Goal: Transaction & Acquisition: Purchase product/service

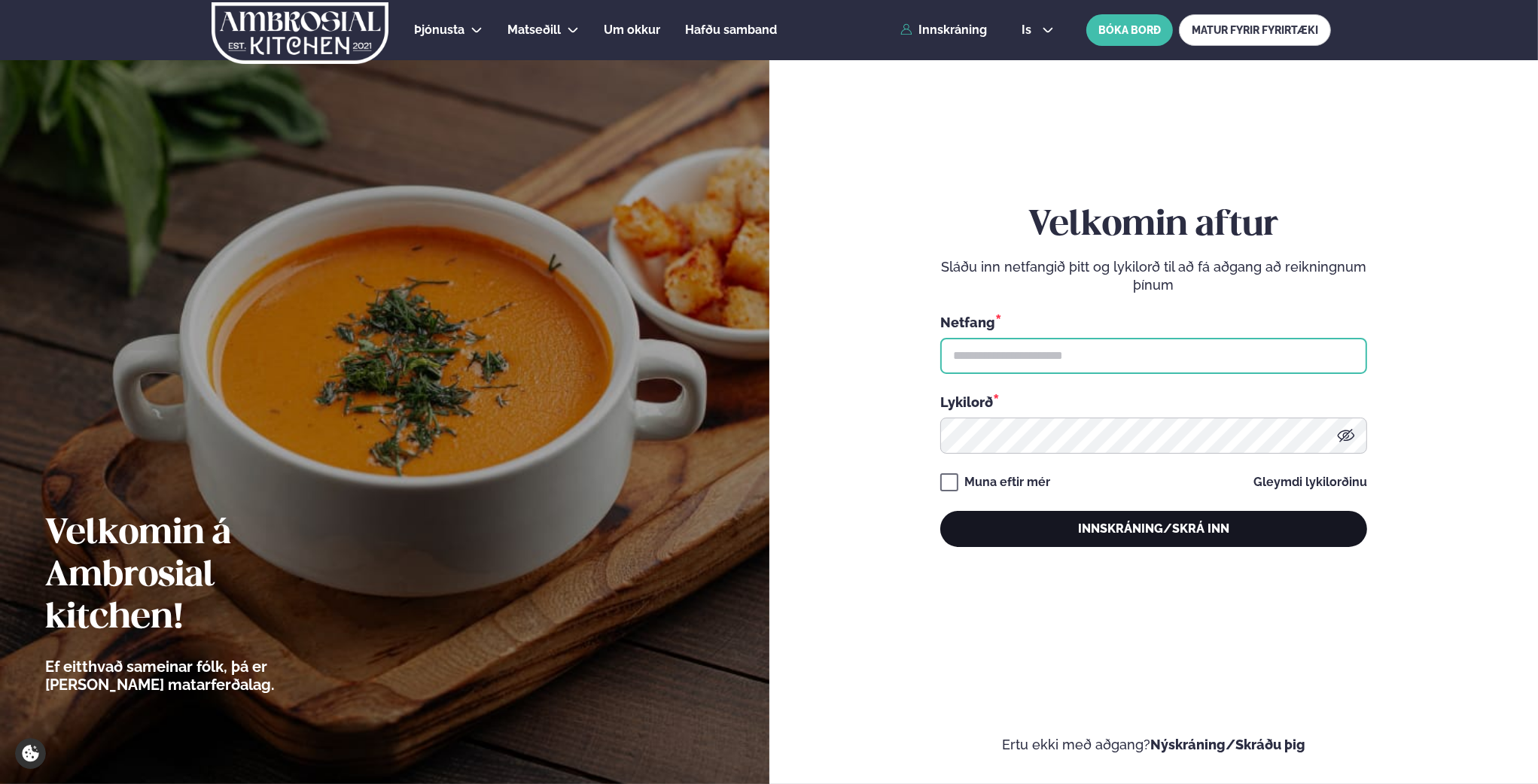
type input "**********"
click at [1122, 527] on button "Innskráning/Skrá inn" at bounding box center [1153, 529] width 427 height 36
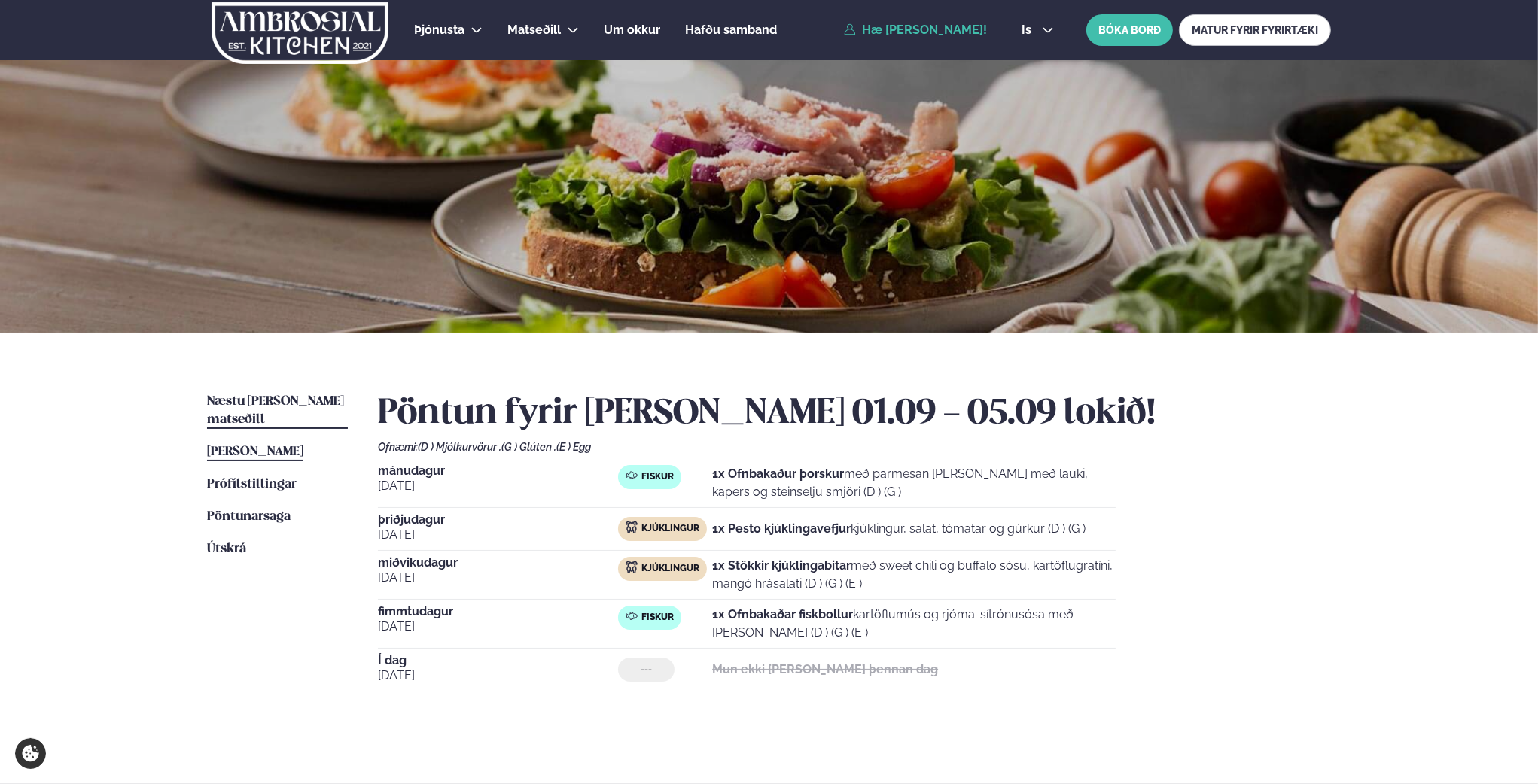
click at [307, 402] on span "Næstu [PERSON_NAME] matseðill" at bounding box center [275, 411] width 137 height 31
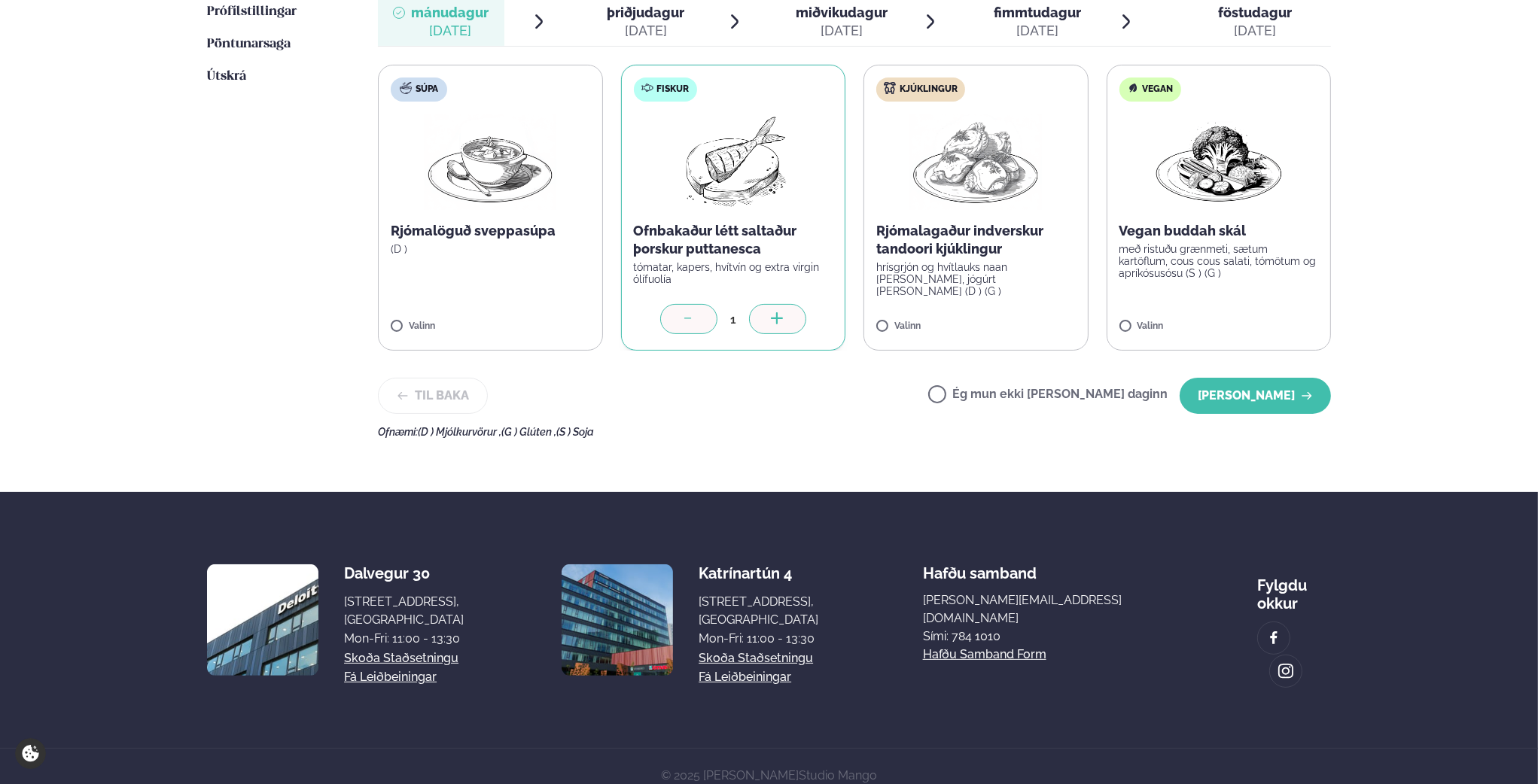
scroll to position [485, 0]
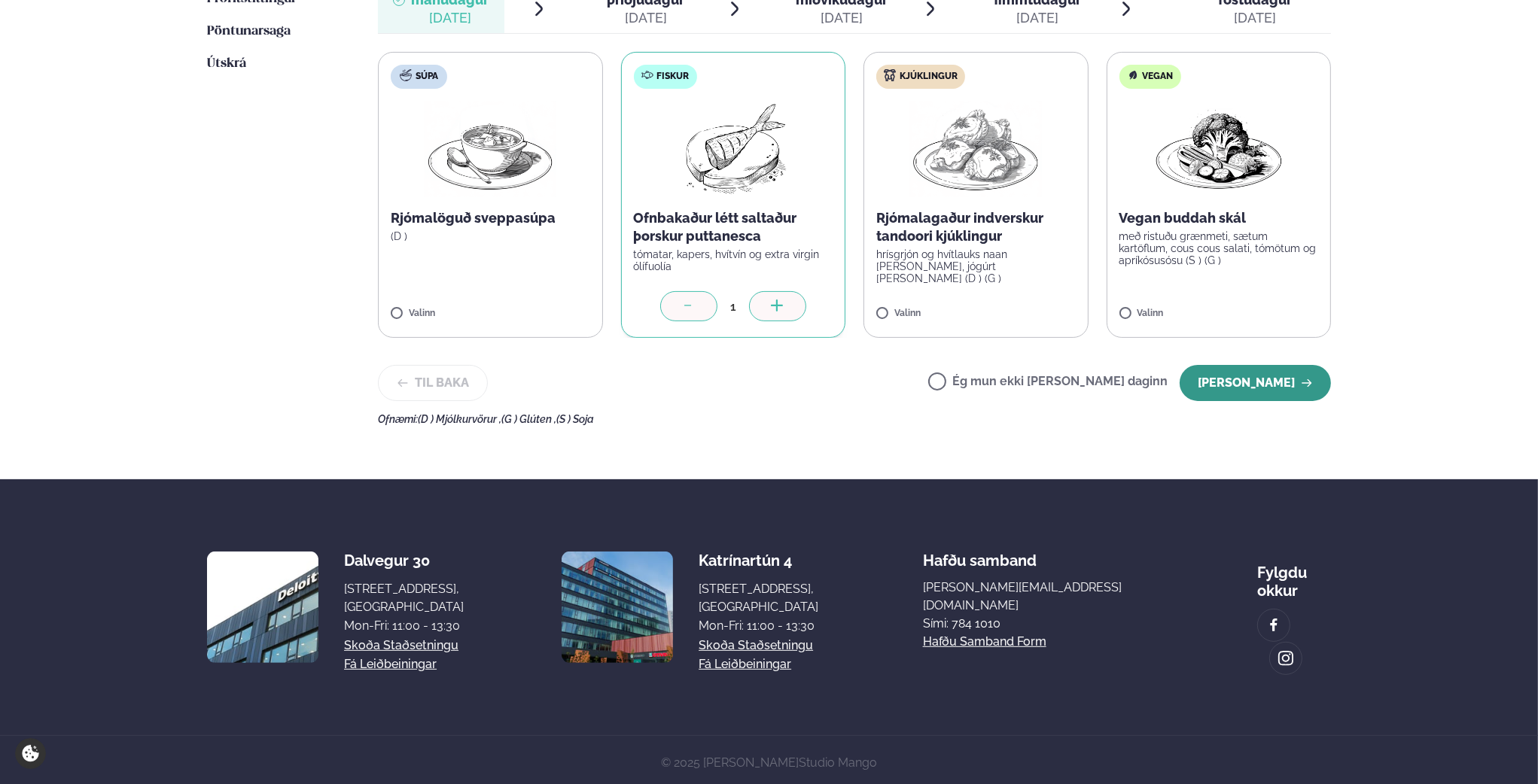
click at [1266, 395] on button "[PERSON_NAME]" at bounding box center [1255, 383] width 151 height 36
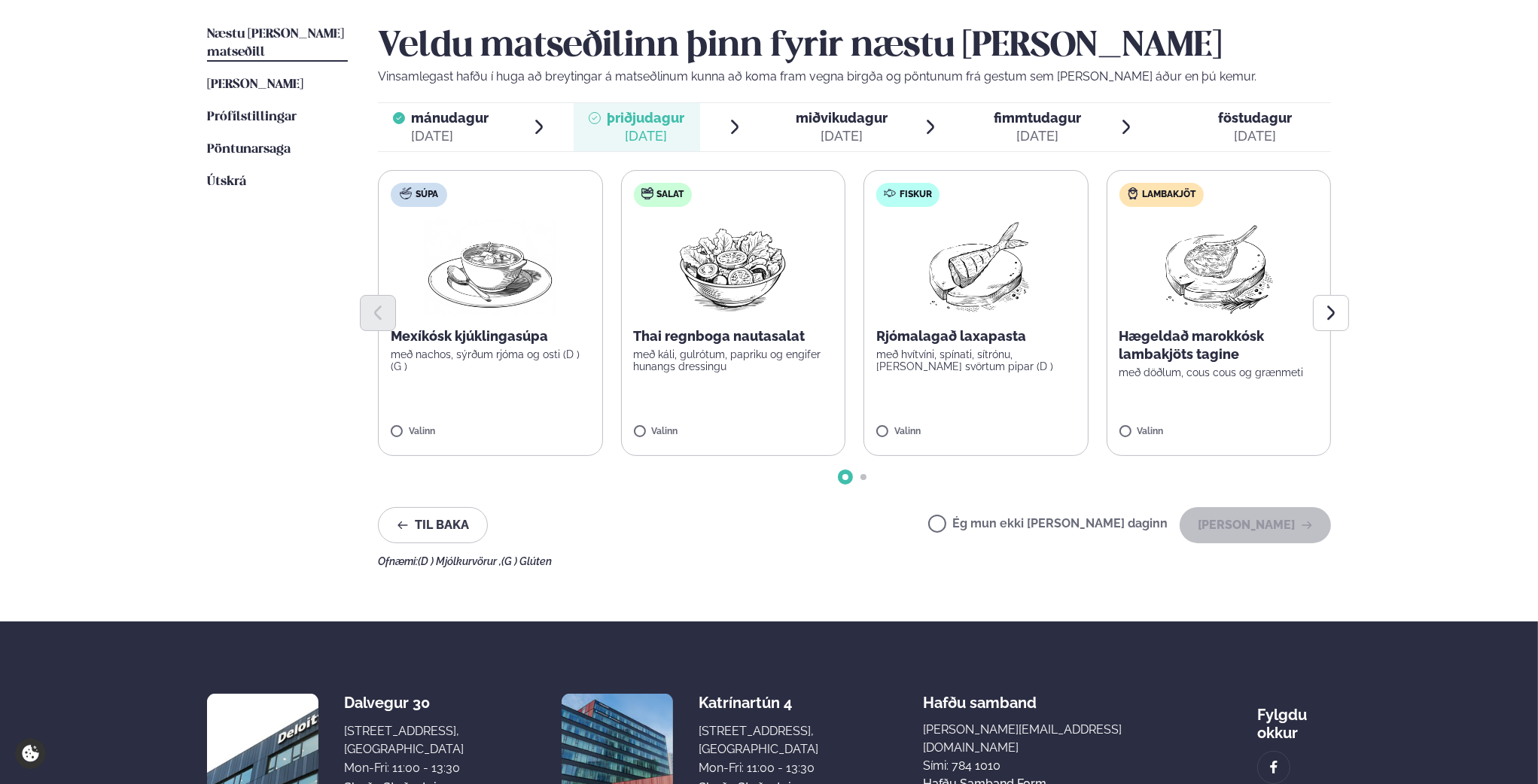
scroll to position [368, 0]
click at [1331, 315] on icon "Next slide" at bounding box center [1331, 312] width 8 height 14
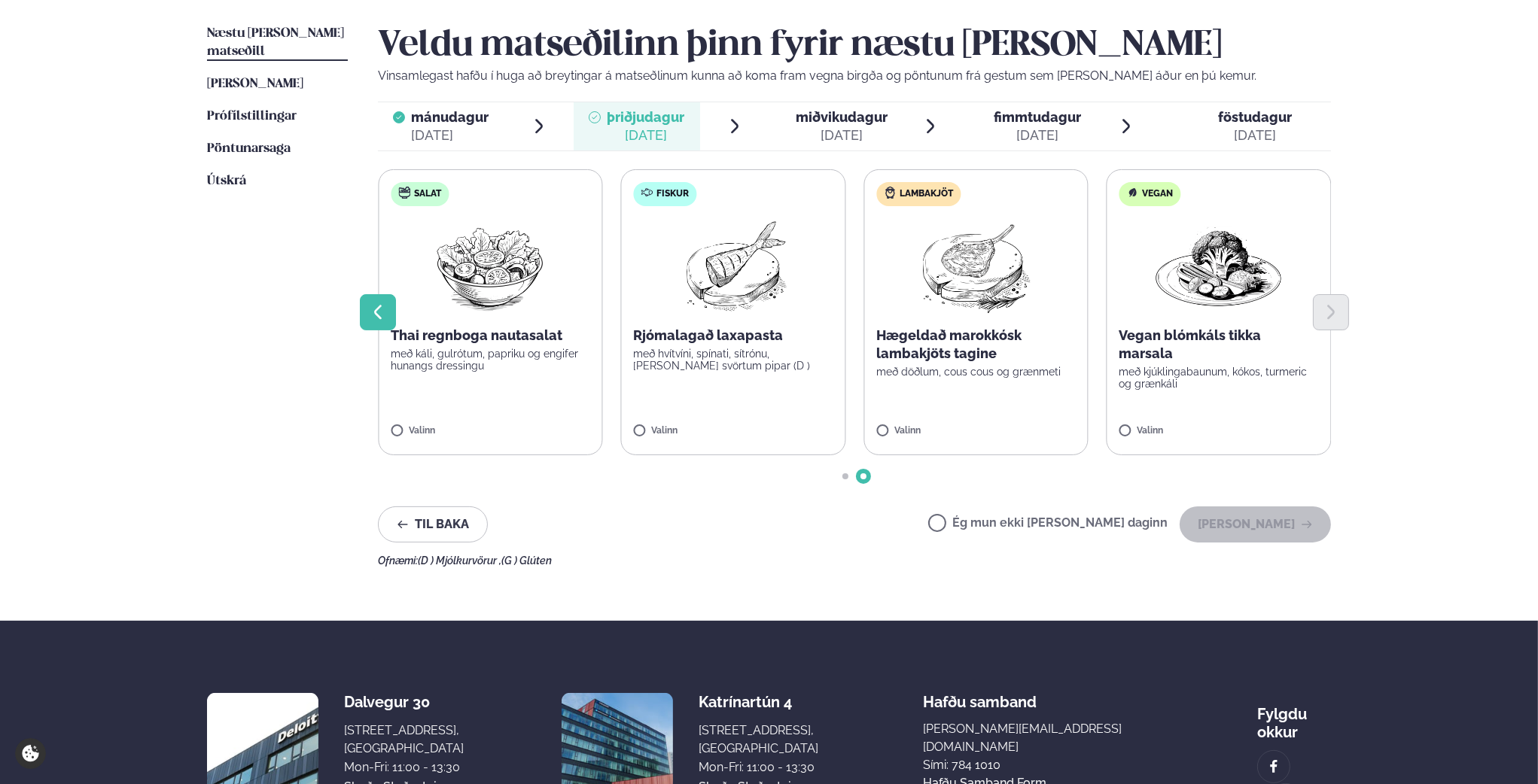
click at [380, 308] on icon "Previous slide" at bounding box center [378, 312] width 18 height 18
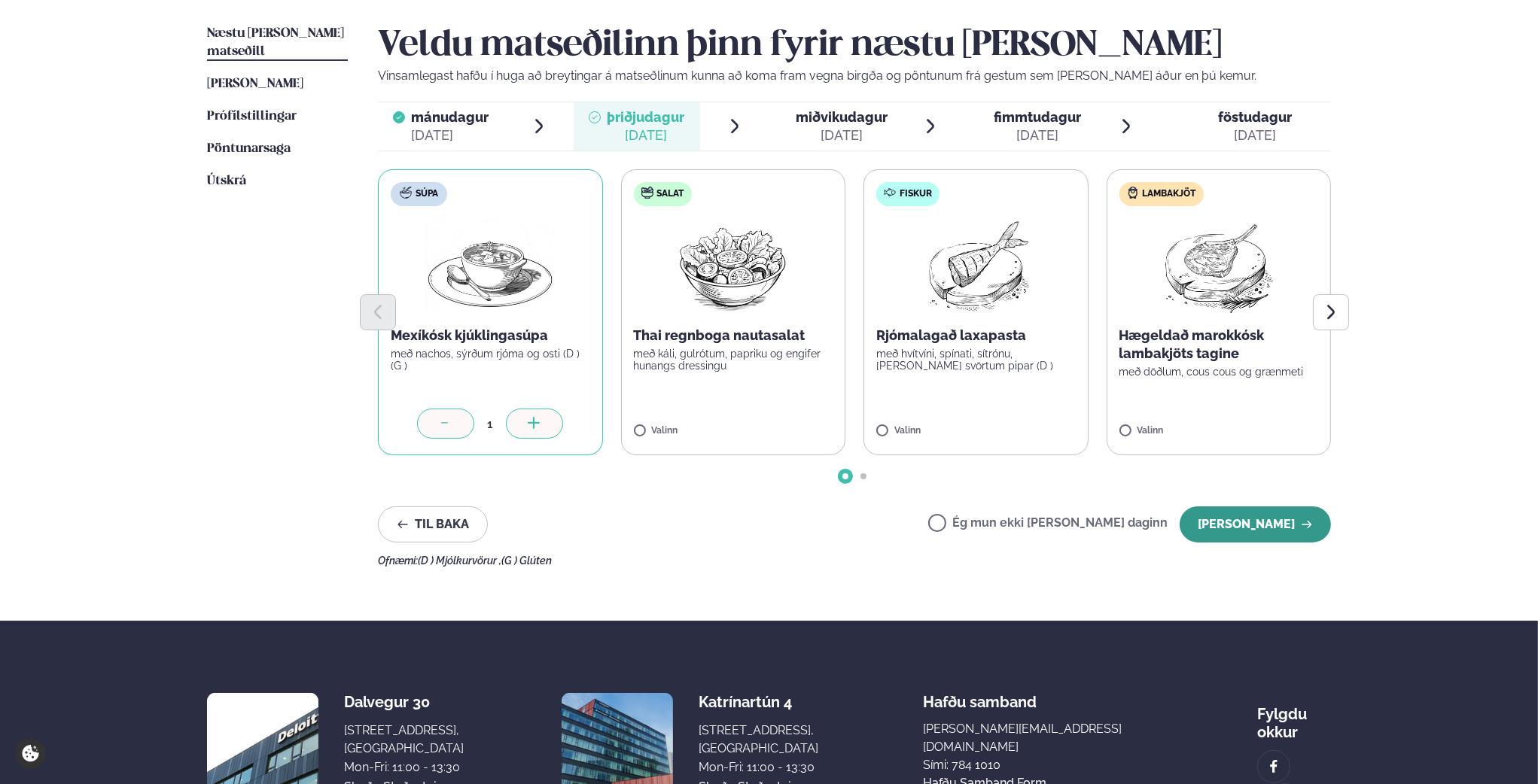
click at [1242, 520] on button "[PERSON_NAME]" at bounding box center [1255, 524] width 151 height 36
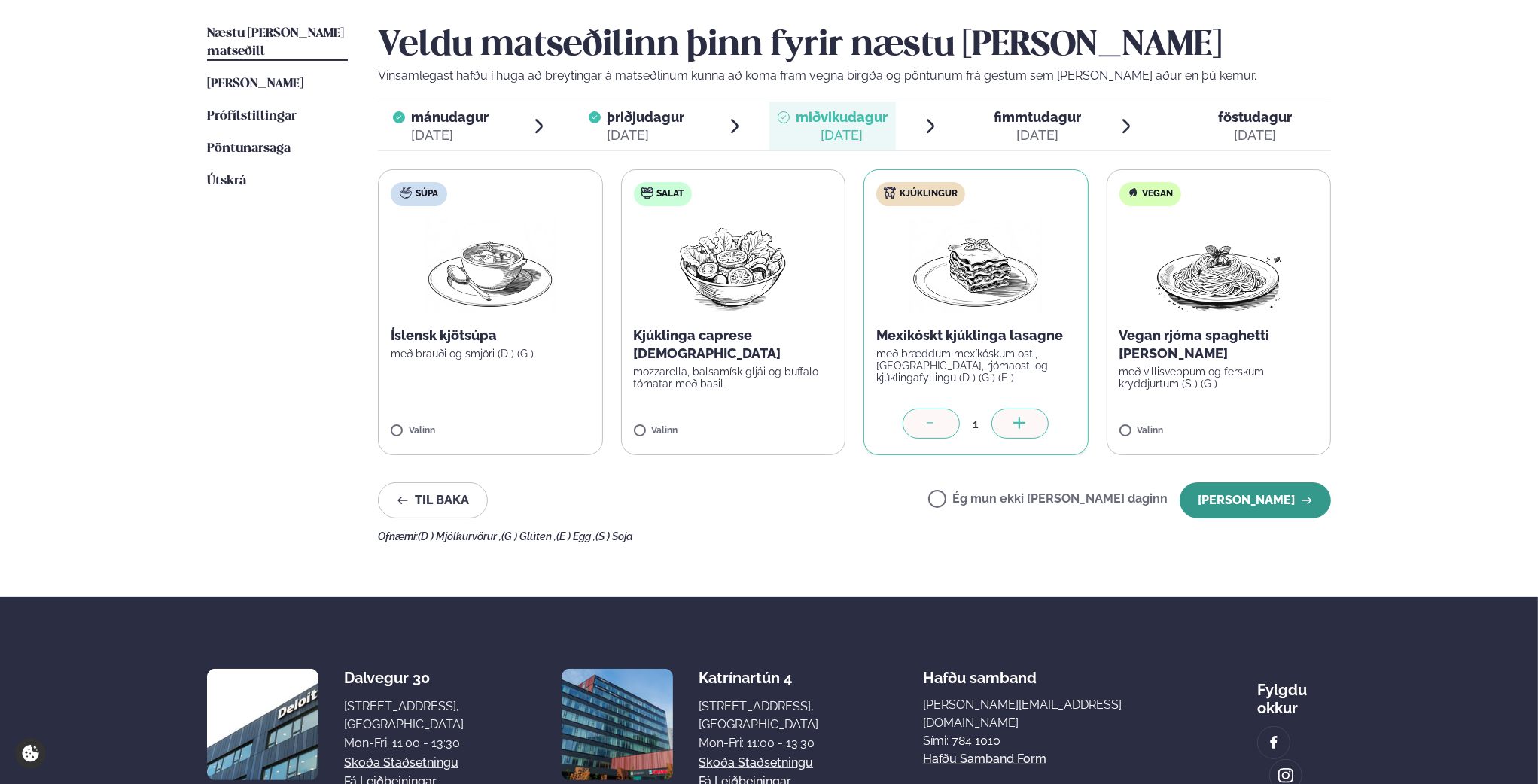
click at [1225, 504] on button "[PERSON_NAME]" at bounding box center [1255, 500] width 151 height 36
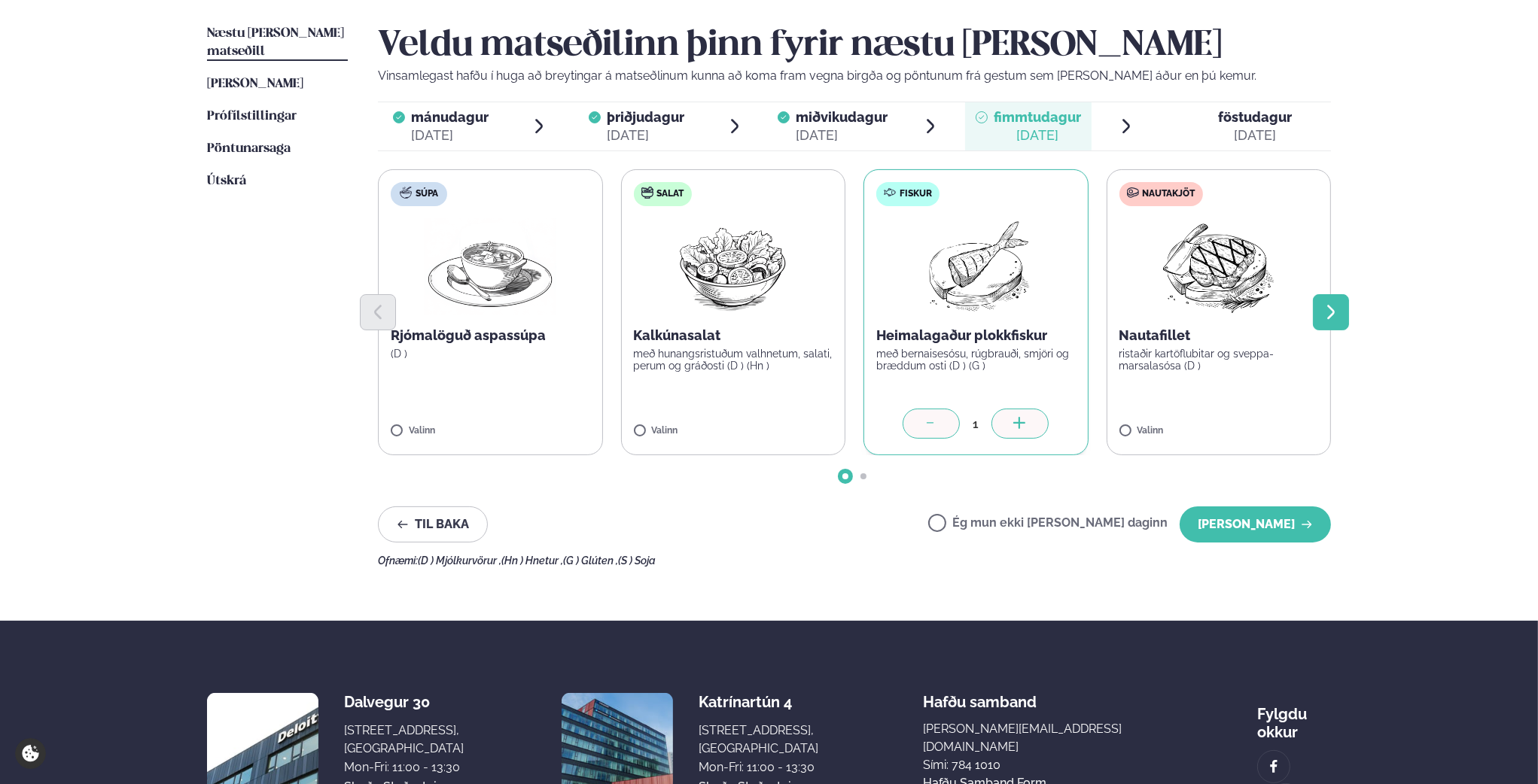
click at [1332, 319] on icon "Next slide" at bounding box center [1330, 312] width 18 height 18
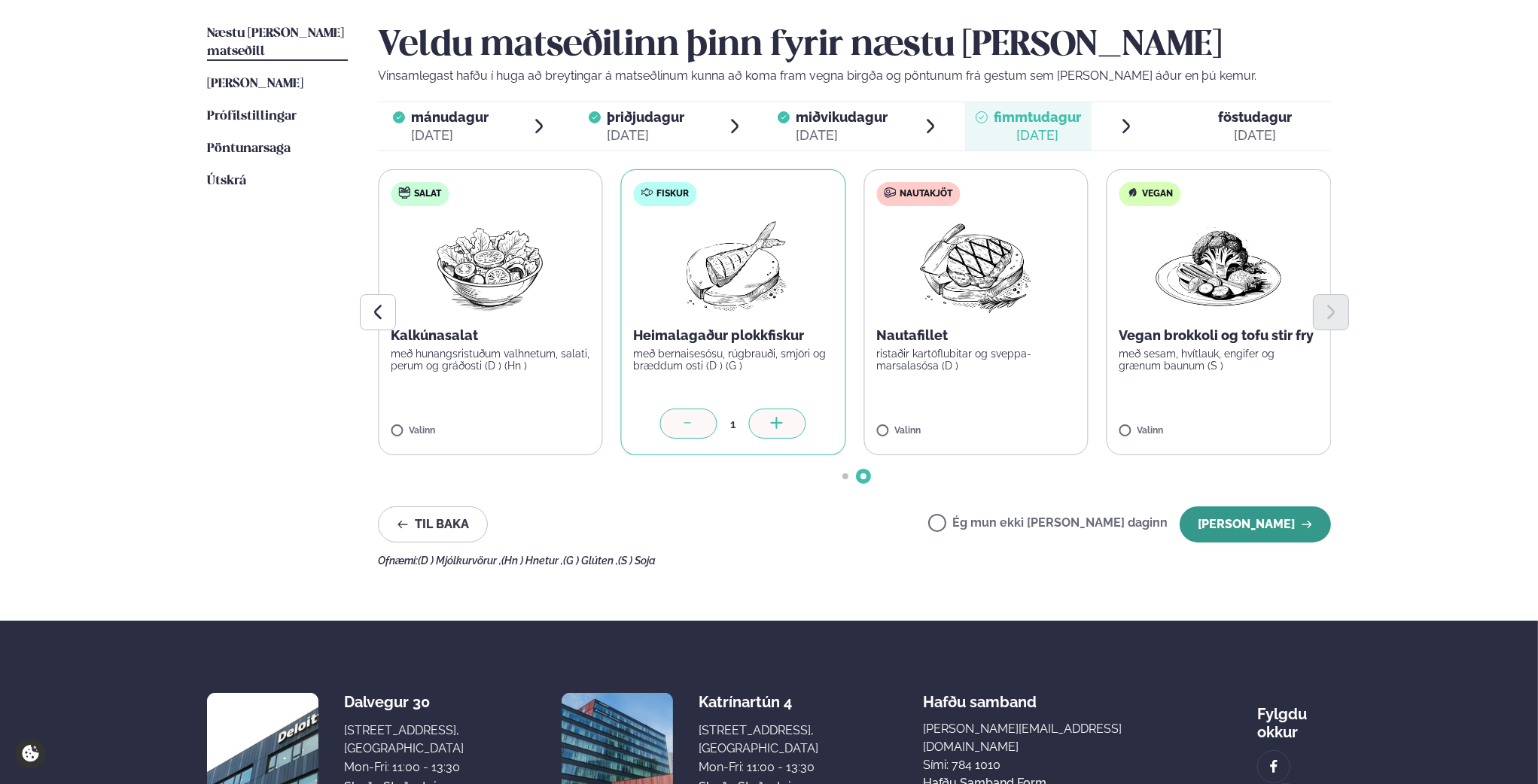
click at [1236, 524] on button "[PERSON_NAME]" at bounding box center [1255, 524] width 151 height 36
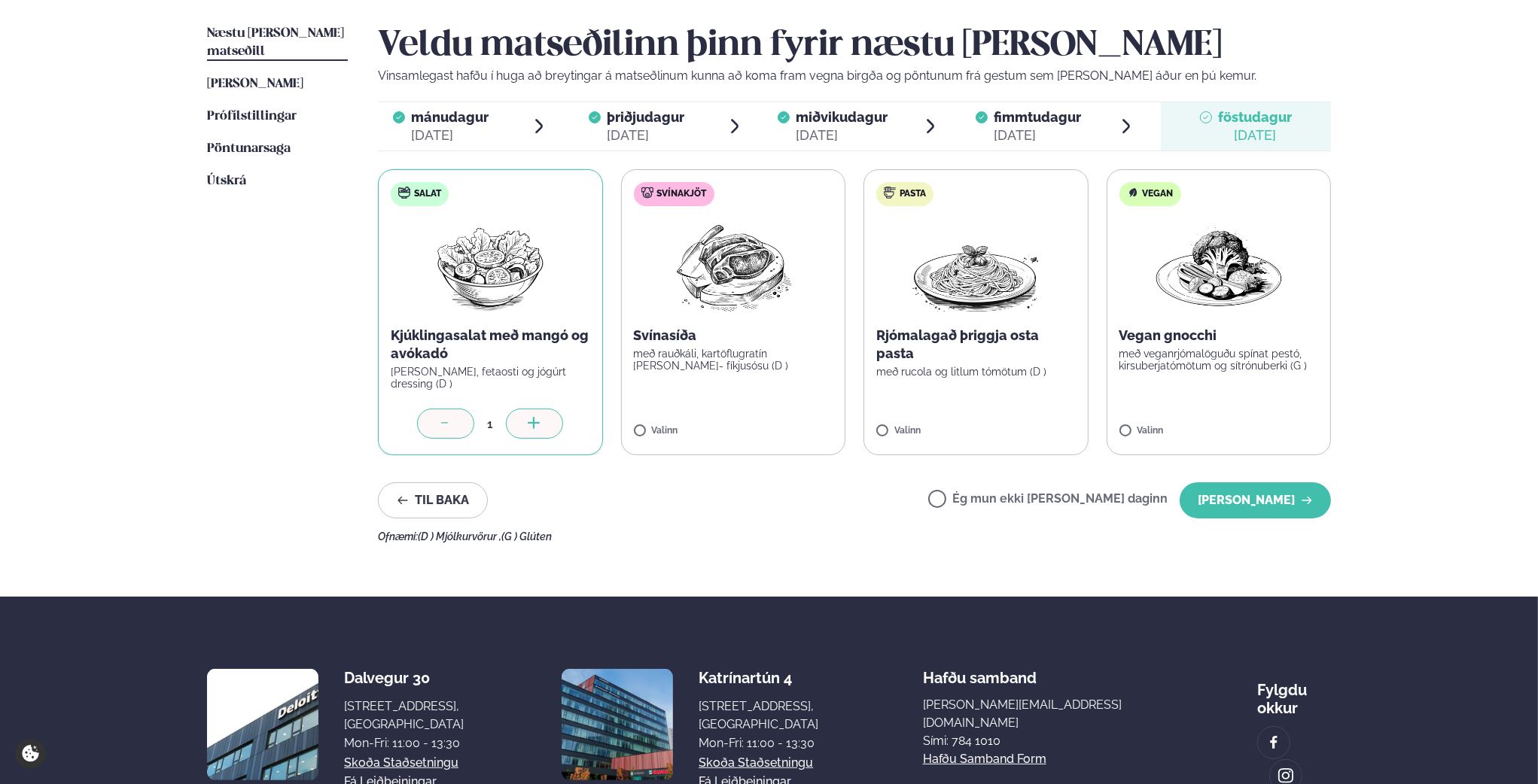
click at [448, 425] on icon at bounding box center [445, 424] width 15 height 15
click at [987, 498] on label "Ég mun ekki [PERSON_NAME] daginn" at bounding box center [1048, 501] width 240 height 16
click at [1251, 502] on button "[PERSON_NAME]" at bounding box center [1255, 500] width 151 height 36
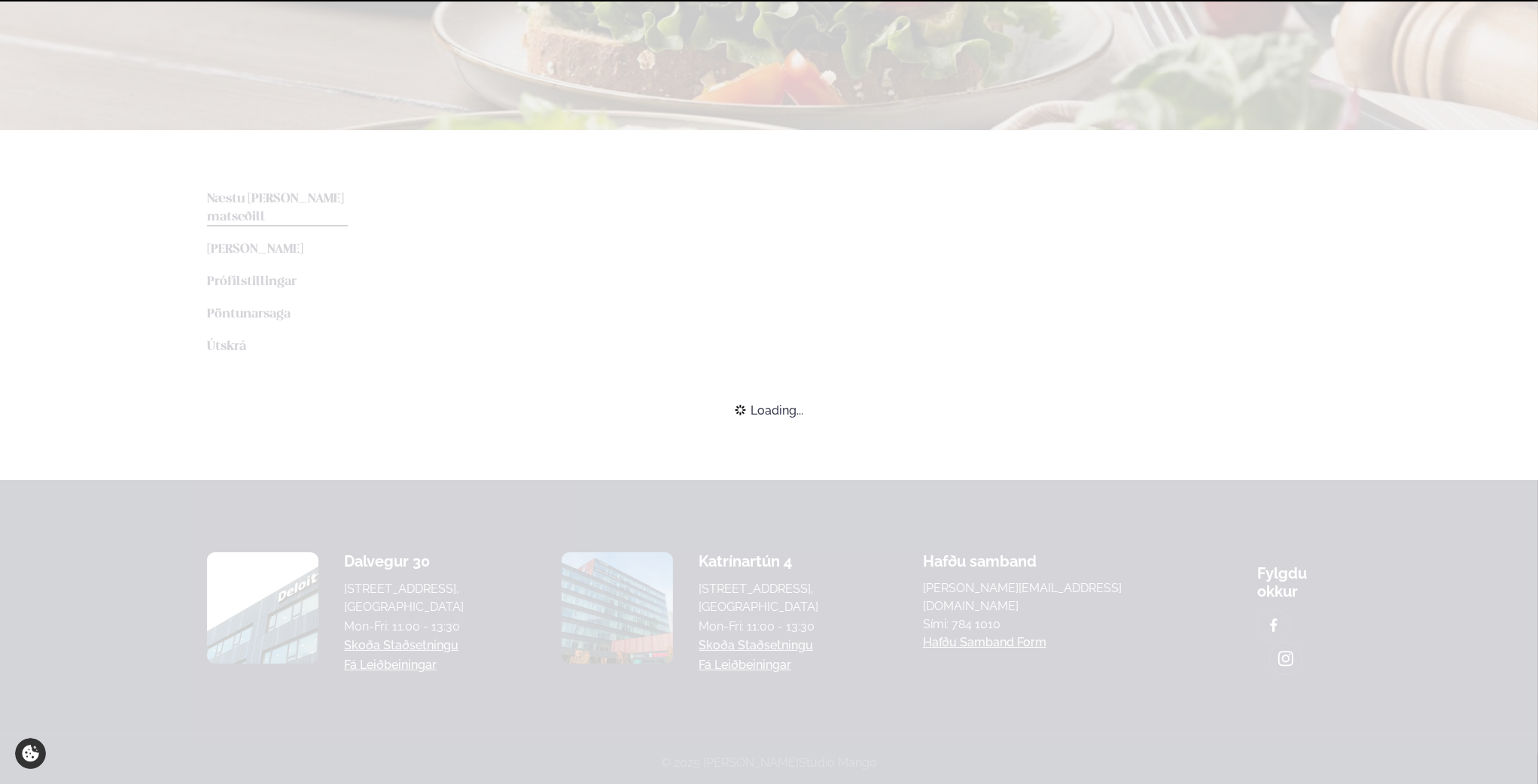
scroll to position [341, 0]
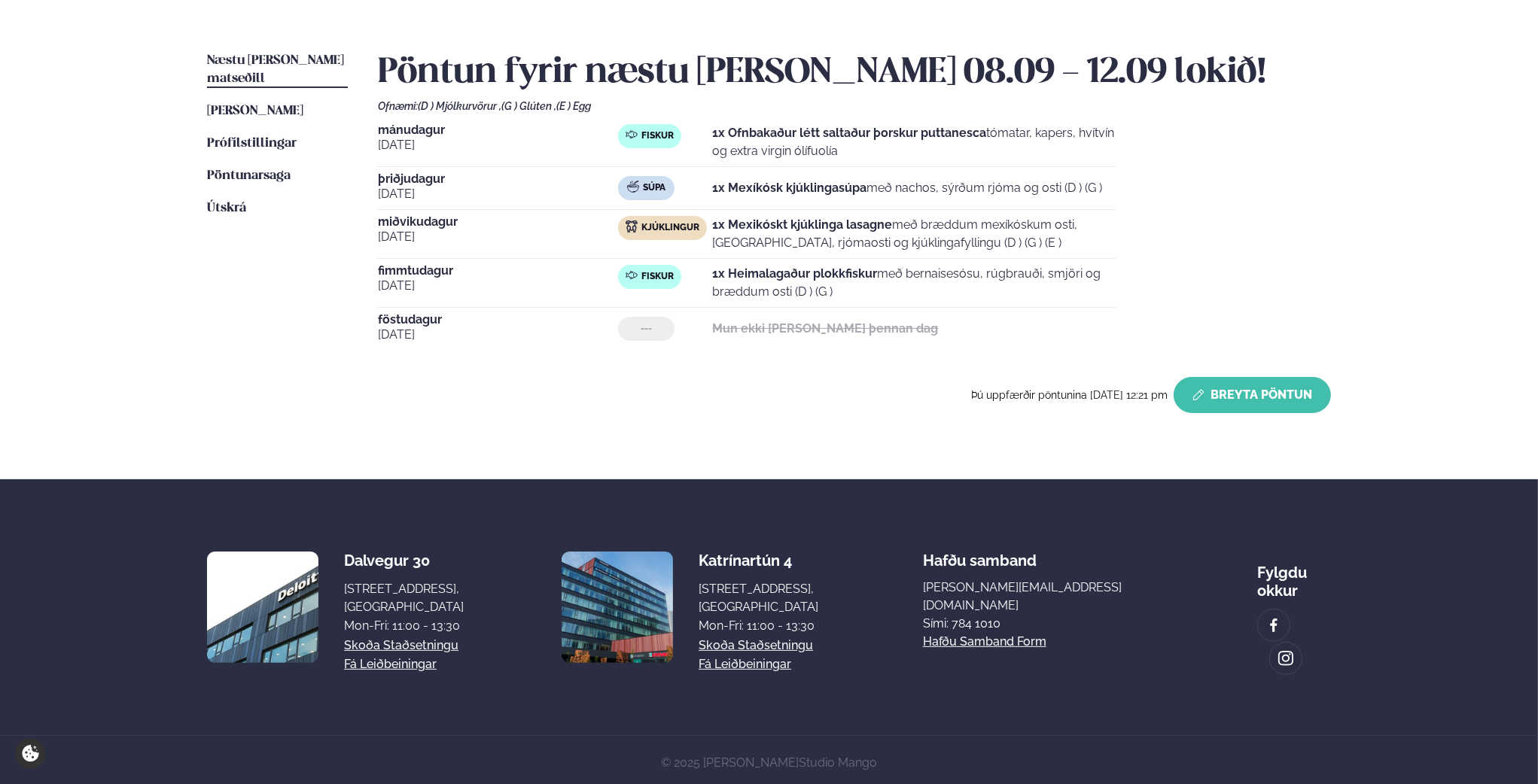
click at [1224, 403] on button "Breyta Pöntun" at bounding box center [1252, 395] width 157 height 36
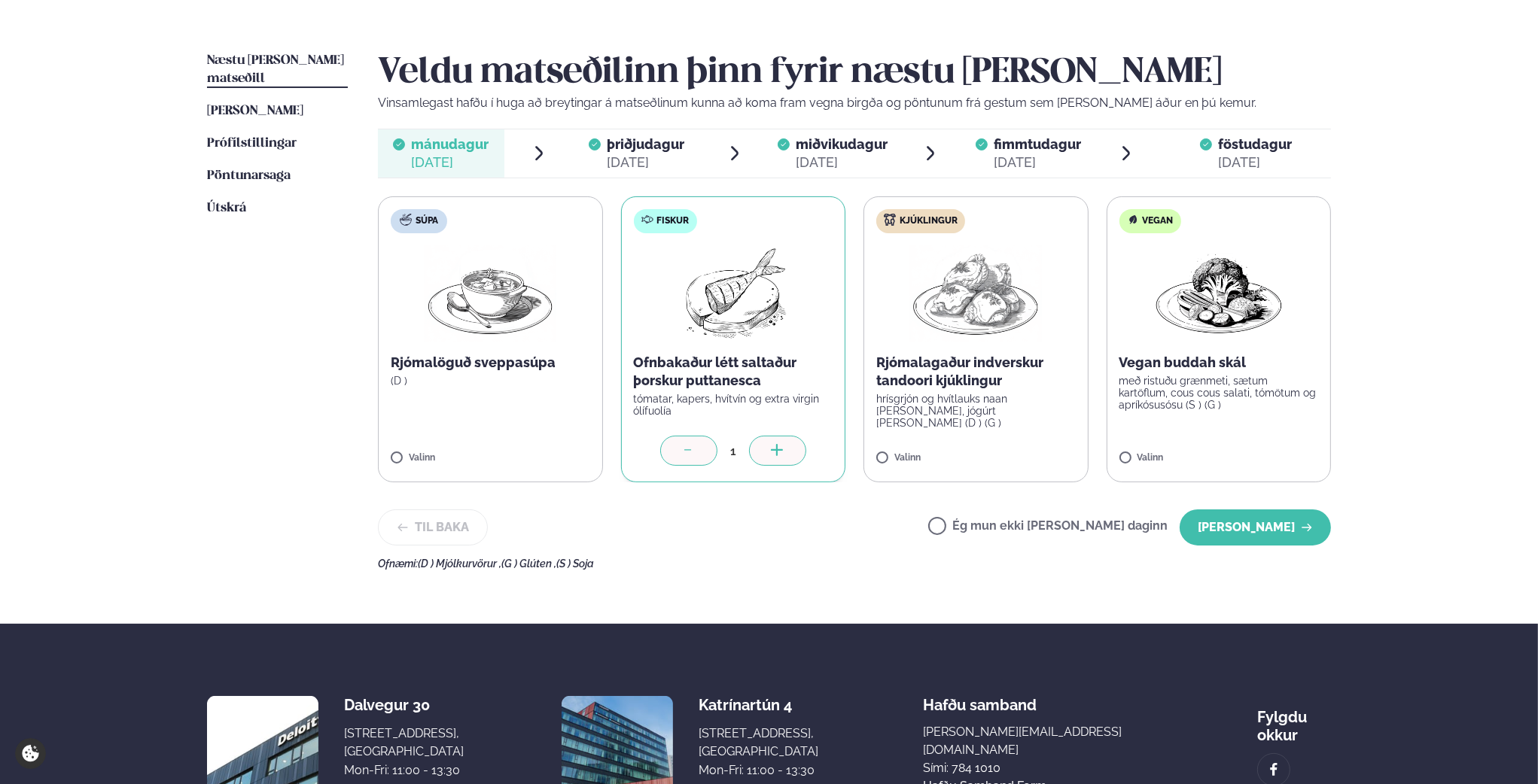
click at [837, 154] on div "[DATE]" at bounding box center [842, 162] width 92 height 18
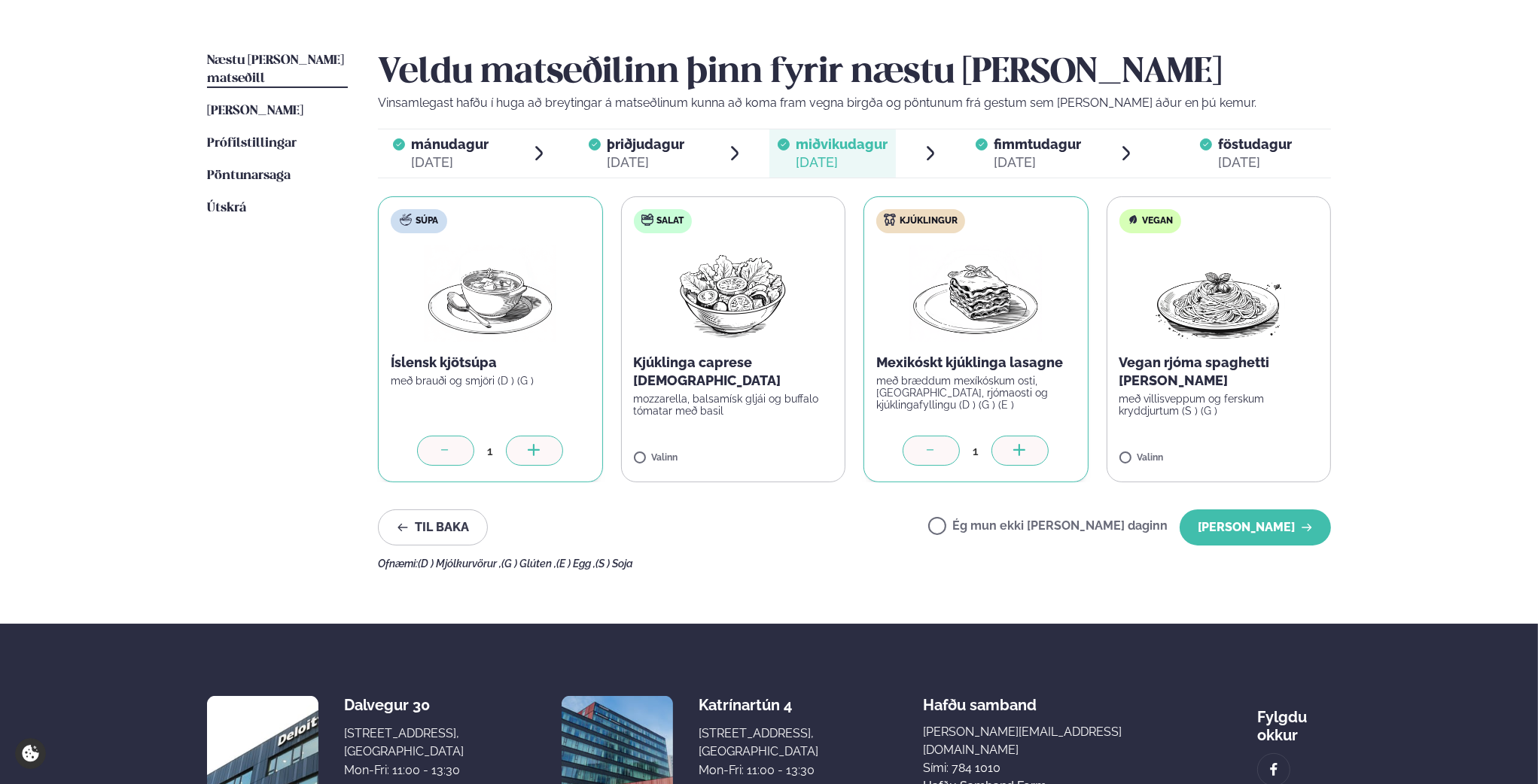
click at [925, 447] on icon at bounding box center [931, 451] width 15 height 15
click at [1277, 523] on button "[PERSON_NAME]" at bounding box center [1255, 527] width 151 height 36
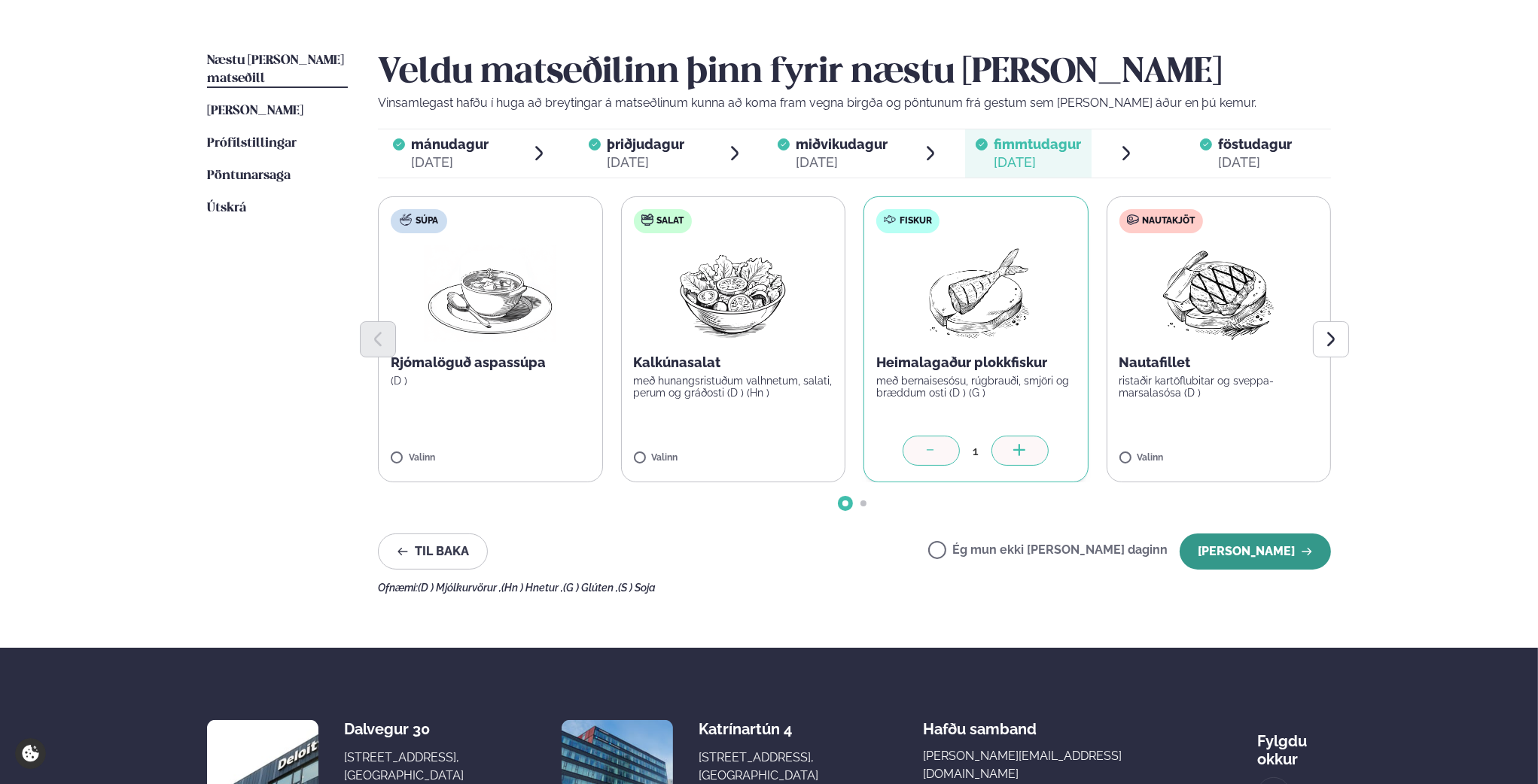
click at [1264, 546] on button "[PERSON_NAME]" at bounding box center [1255, 551] width 151 height 36
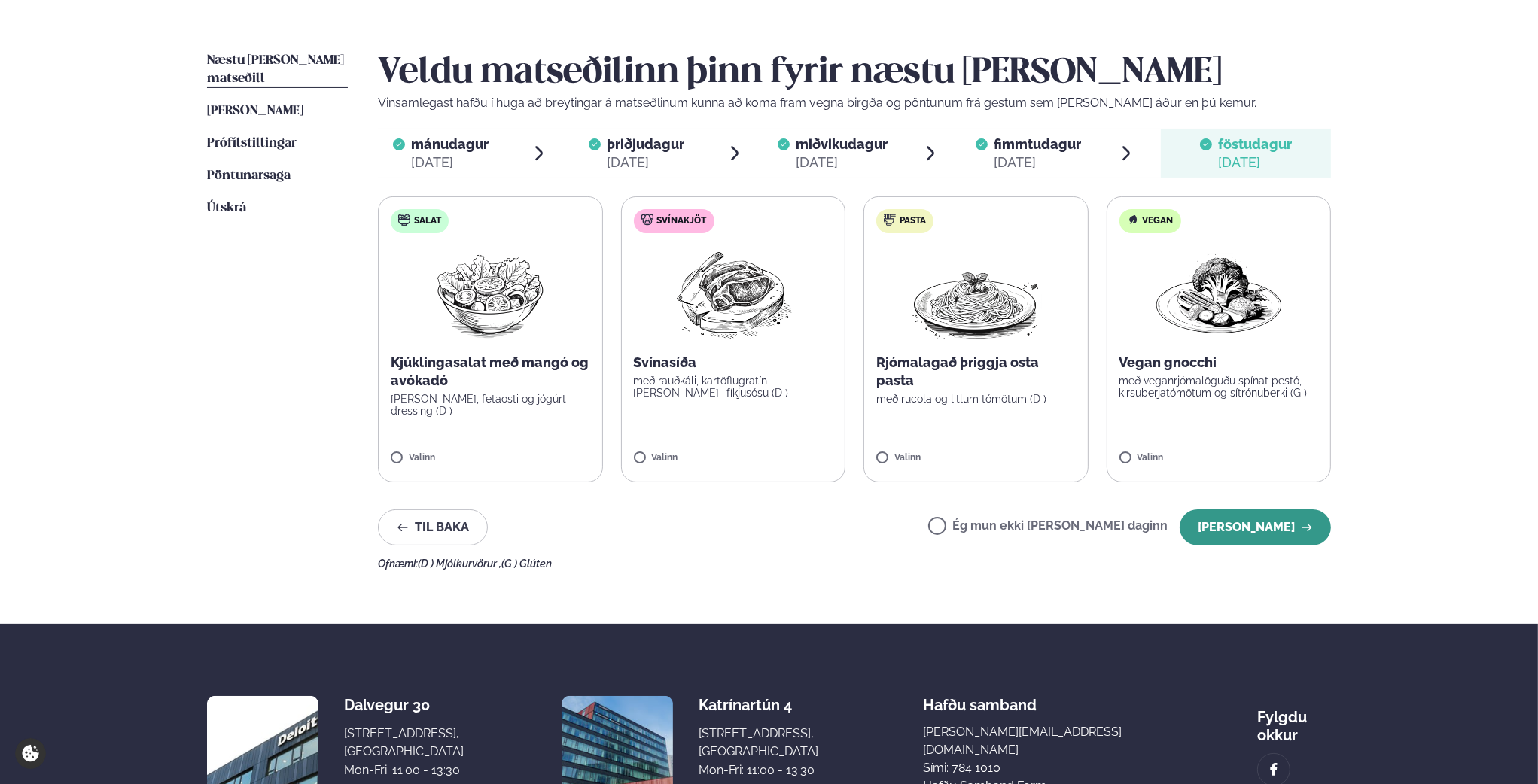
click at [1263, 537] on button "[PERSON_NAME]" at bounding box center [1255, 527] width 151 height 36
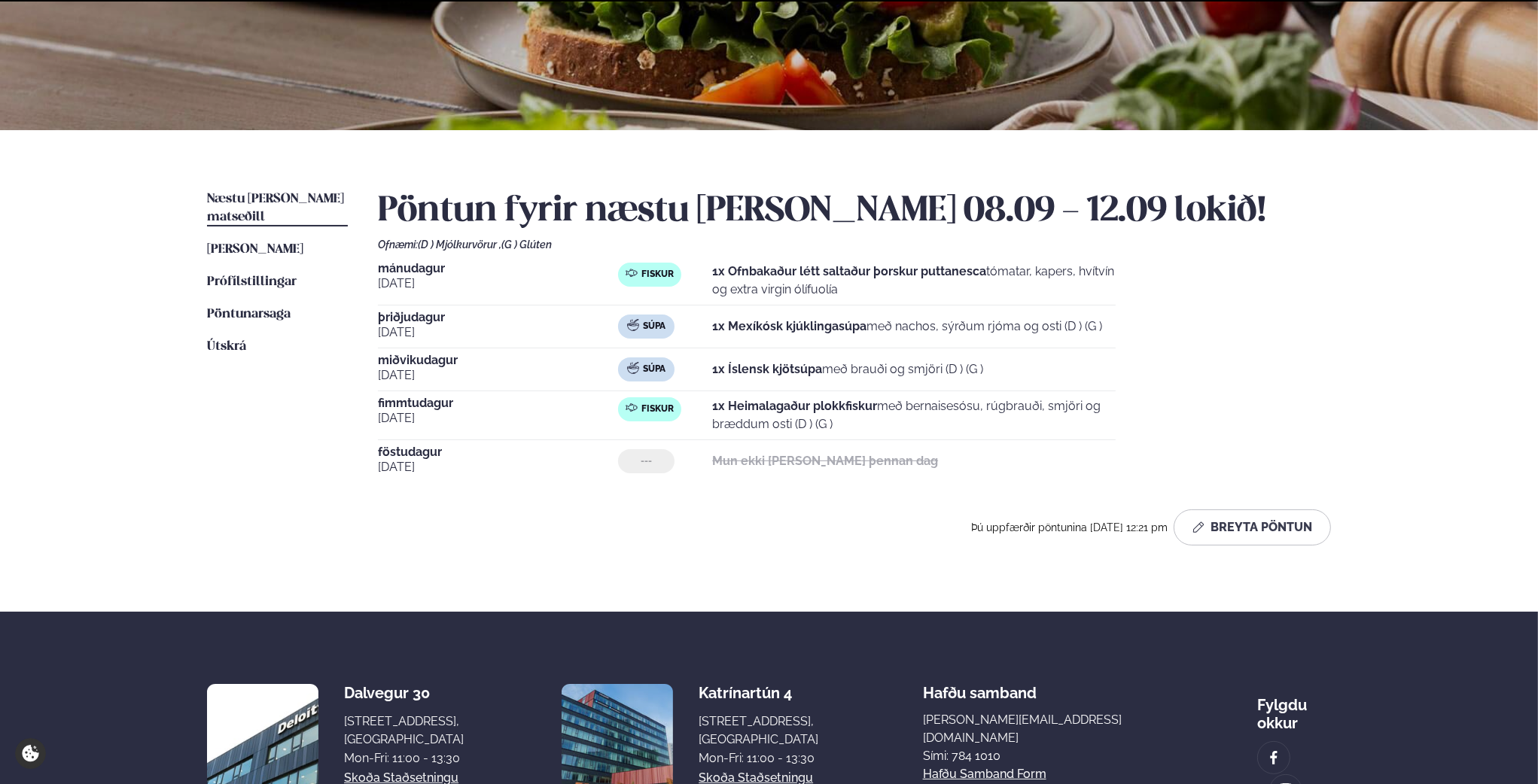
scroll to position [335, 0]
